Goal: Entertainment & Leisure: Consume media (video, audio)

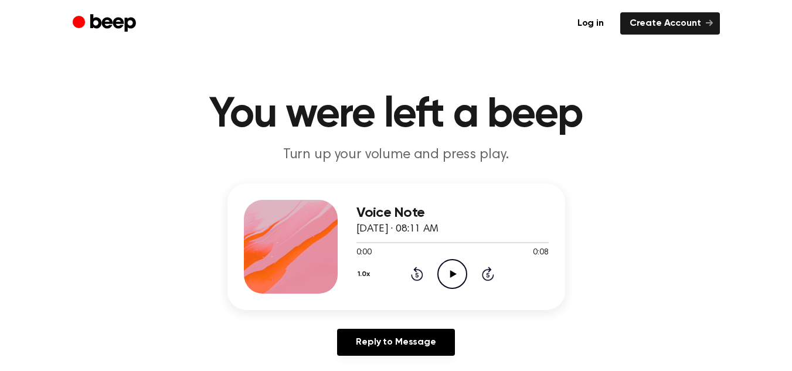
click at [449, 264] on icon "Play Audio" at bounding box center [452, 274] width 30 height 30
click at [451, 271] on icon at bounding box center [452, 274] width 5 height 8
click at [451, 271] on icon at bounding box center [453, 274] width 6 height 8
click at [457, 269] on icon "Pause Audio" at bounding box center [452, 274] width 30 height 30
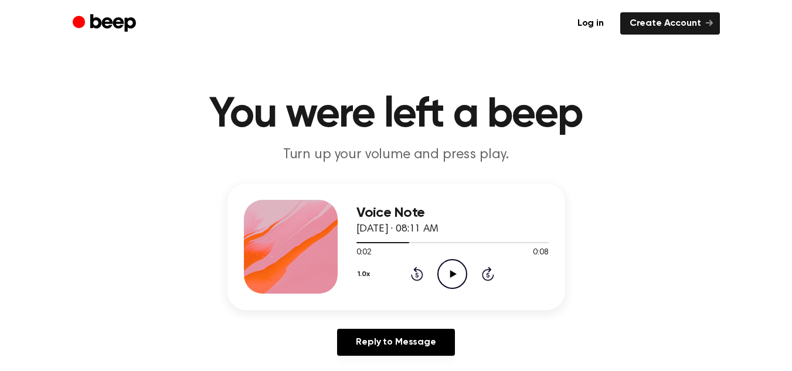
click at [450, 272] on icon "Play Audio" at bounding box center [452, 274] width 30 height 30
click at [450, 273] on icon at bounding box center [453, 274] width 6 height 8
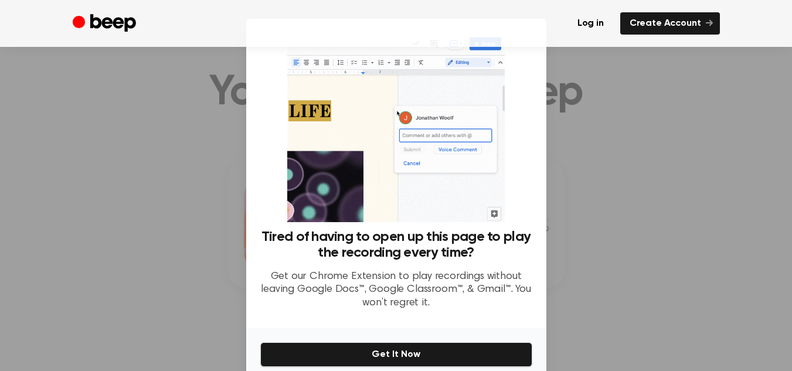
scroll to position [5, 0]
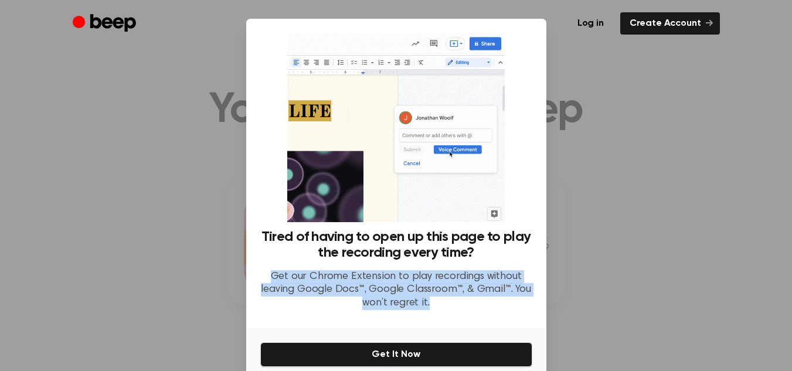
drag, startPoint x: 484, startPoint y: 298, endPoint x: 481, endPoint y: 255, distance: 43.5
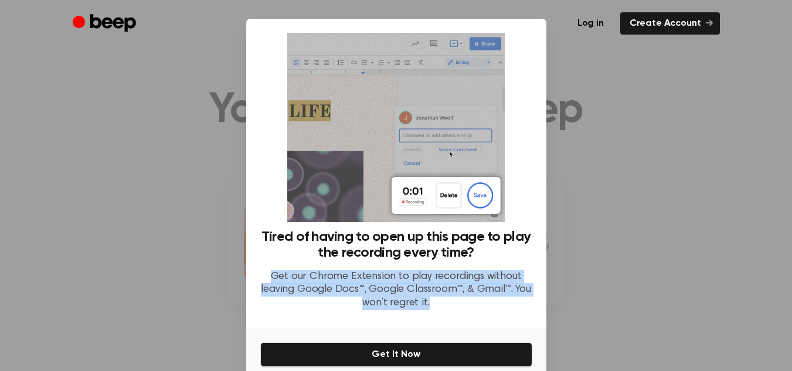
click at [481, 255] on div "Tired of having to open up this page to play the recording every time? Get our …" at bounding box center [396, 274] width 272 height 90
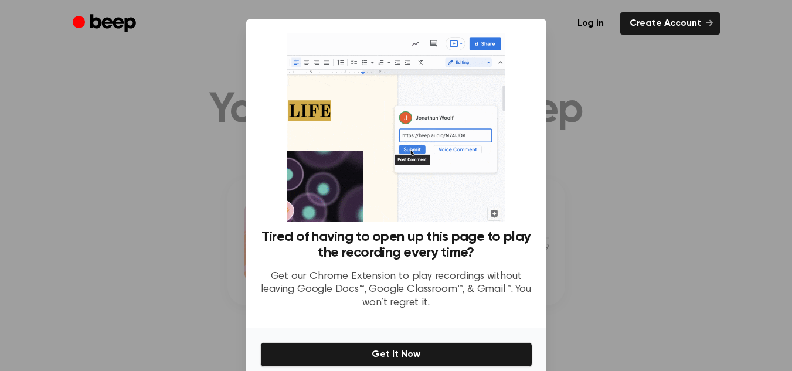
click at [607, 240] on div at bounding box center [396, 185] width 792 height 371
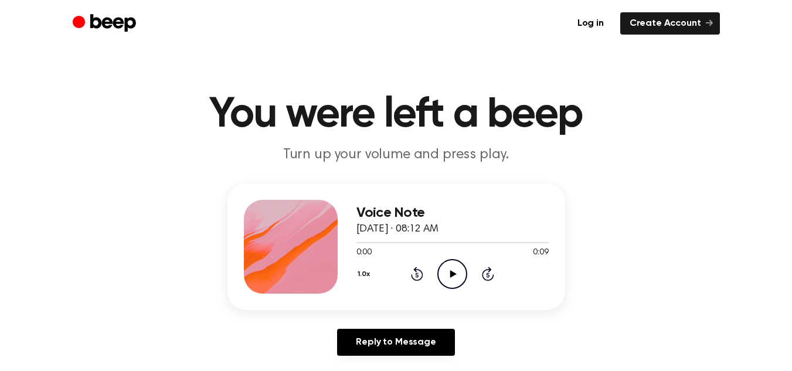
click at [460, 268] on icon "Play Audio" at bounding box center [452, 274] width 30 height 30
